Goal: Complete application form

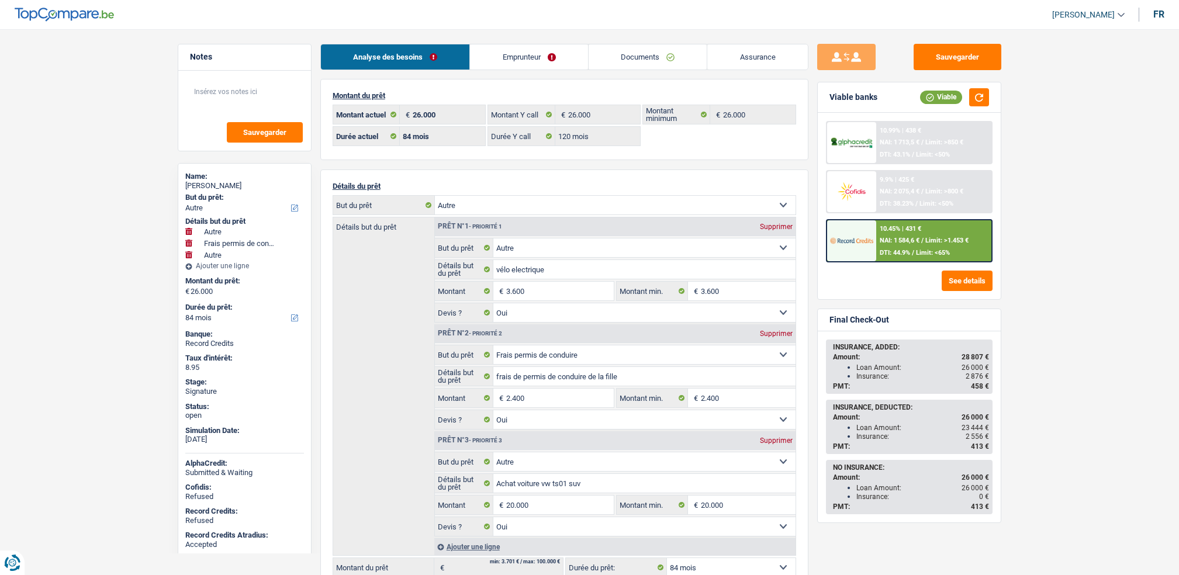
select select "other"
select select "drivingLicense"
select select "other"
select select "84"
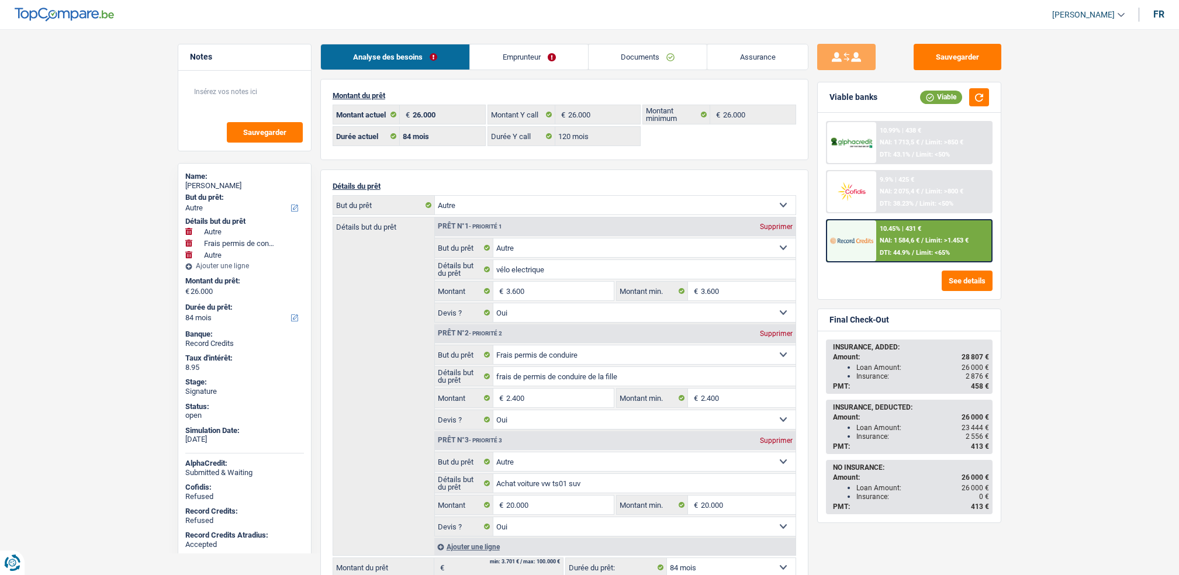
click at [655, 45] on link "Documents" at bounding box center [648, 56] width 119 height 25
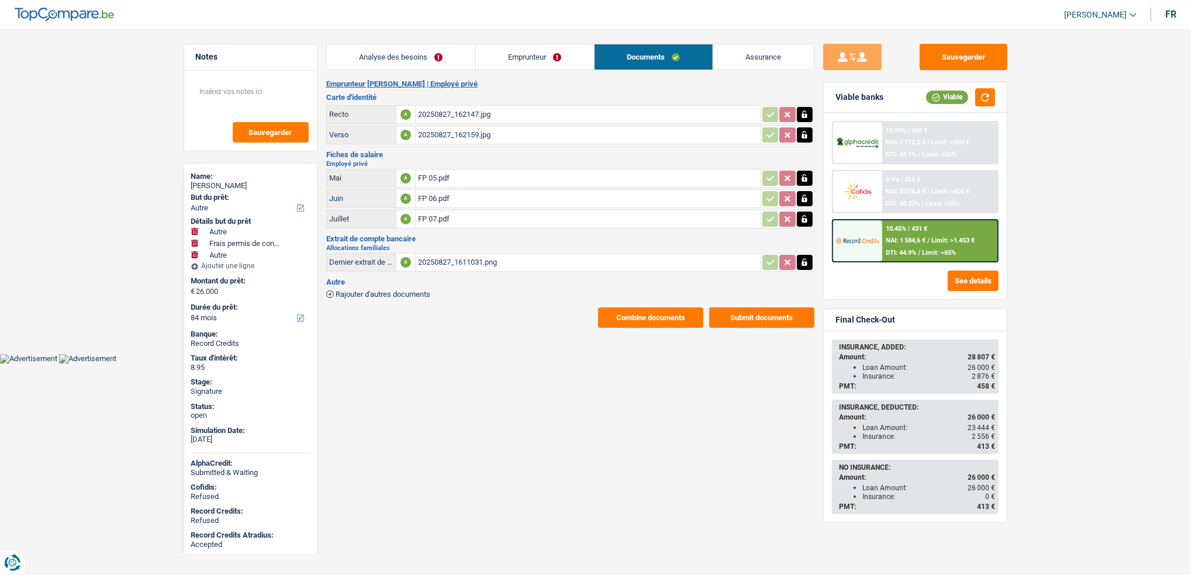
click at [603, 314] on button "Combine documents" at bounding box center [650, 317] width 105 height 20
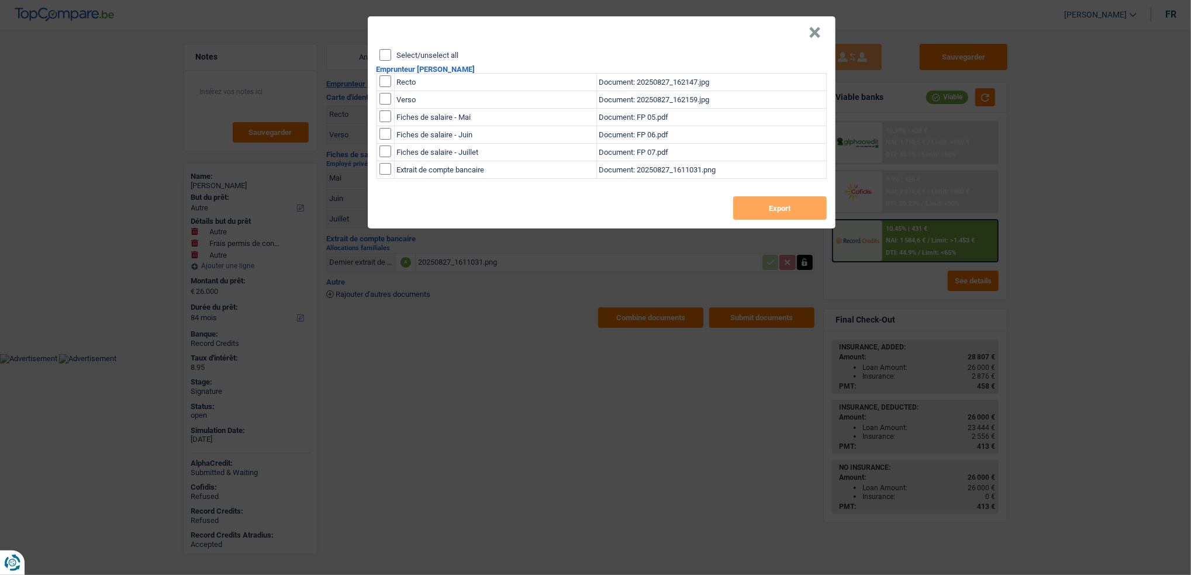
click at [391, 79] on td at bounding box center [385, 83] width 18 height 18
click at [389, 100] on input "checkbox" at bounding box center [385, 99] width 12 height 12
checkbox input "true"
click at [379, 81] on input "checkbox" at bounding box center [385, 81] width 12 height 12
checkbox input "true"
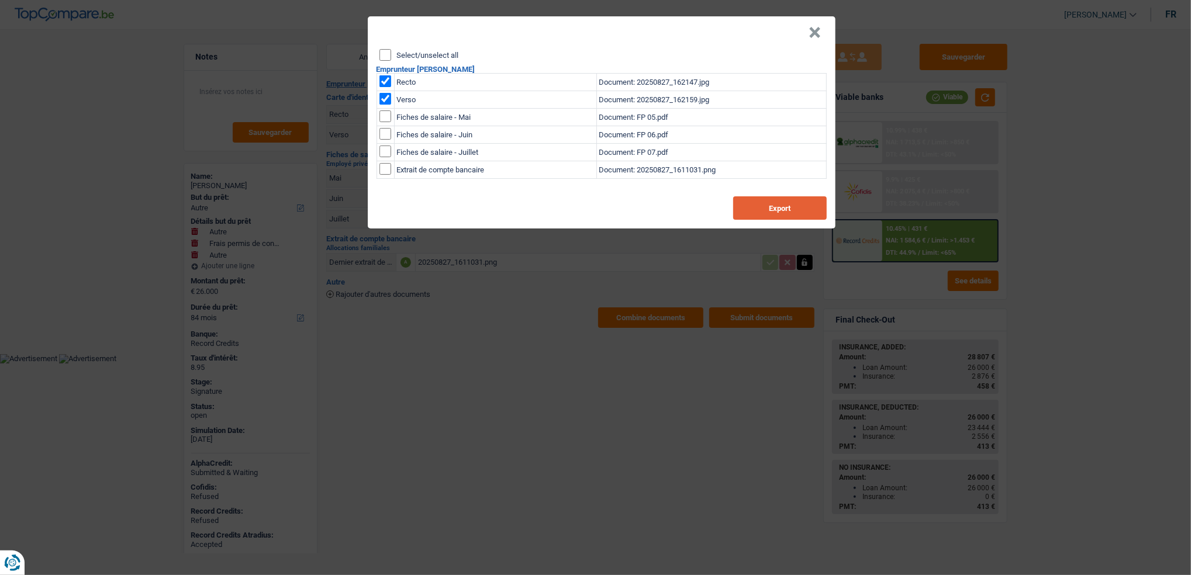
click at [759, 213] on button "Export" at bounding box center [780, 207] width 94 height 23
click at [822, 27] on header "×" at bounding box center [602, 32] width 468 height 33
click at [814, 28] on button "×" at bounding box center [815, 33] width 12 height 12
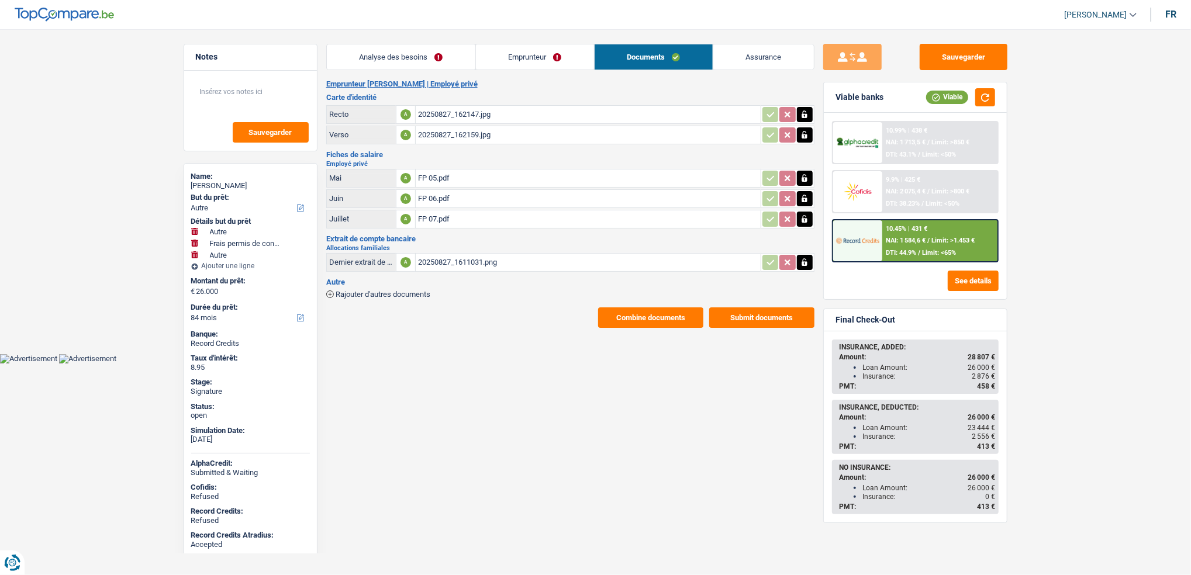
click at [493, 53] on link "Emprunteur" at bounding box center [535, 56] width 118 height 25
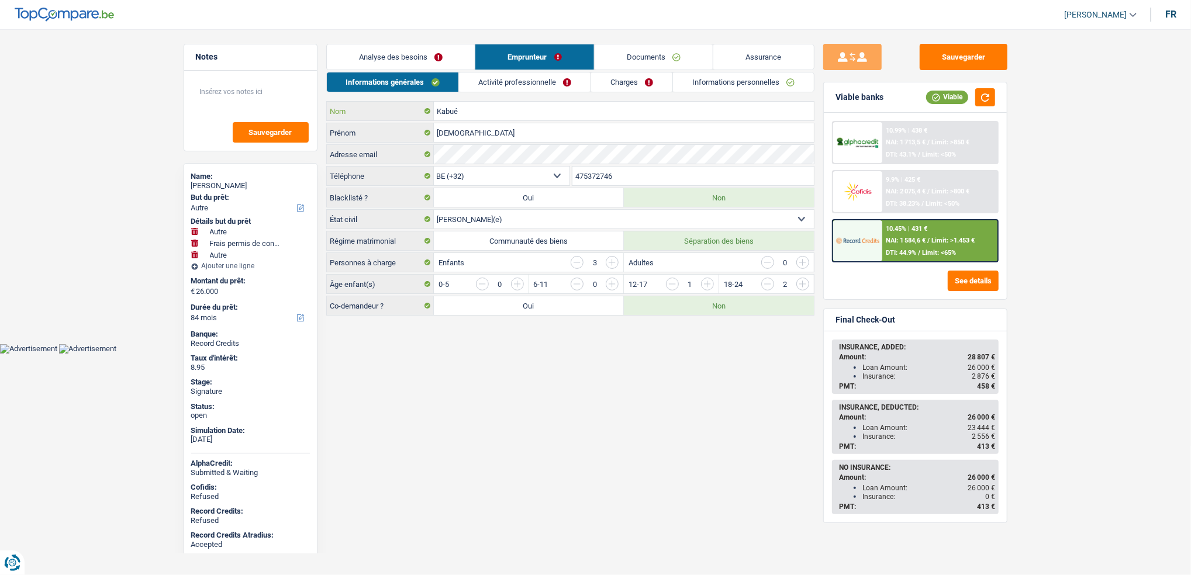
click at [469, 115] on input "Kabué" at bounding box center [624, 111] width 380 height 19
